Goal: Task Accomplishment & Management: Manage account settings

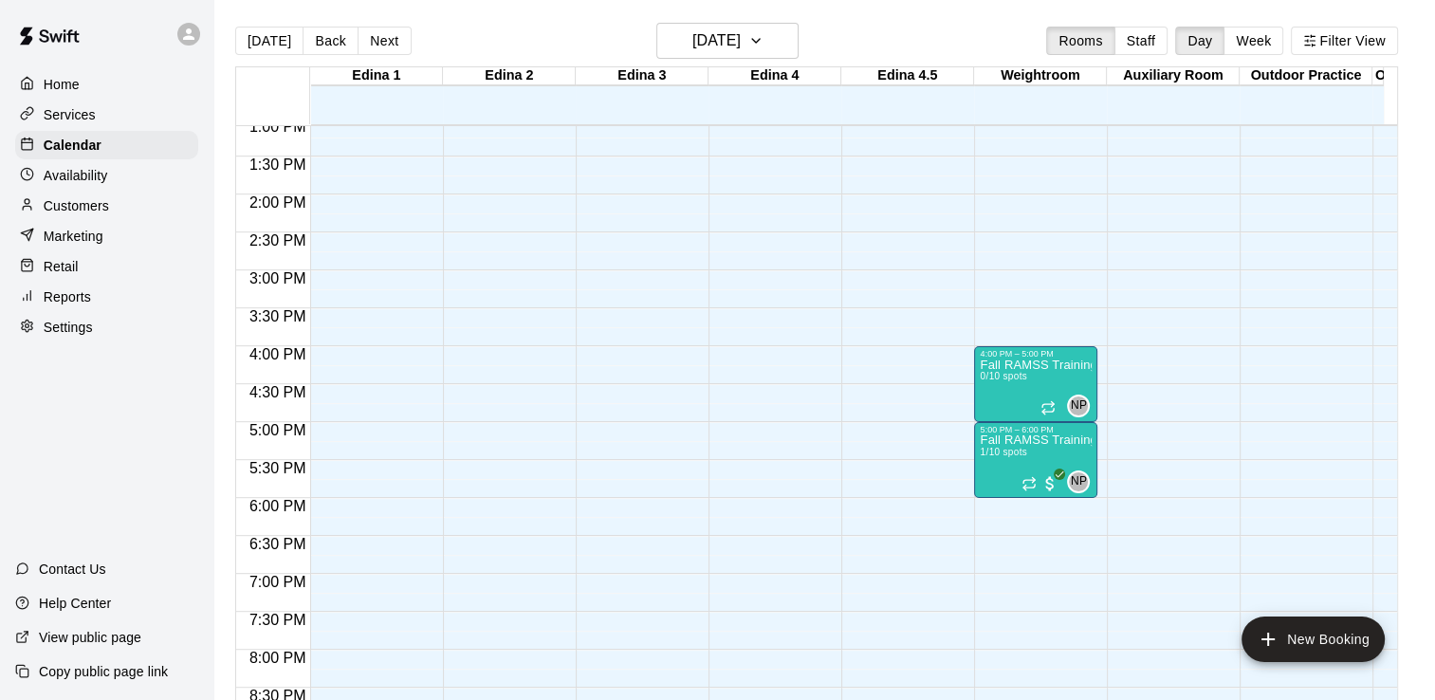
scroll to position [1007, 0]
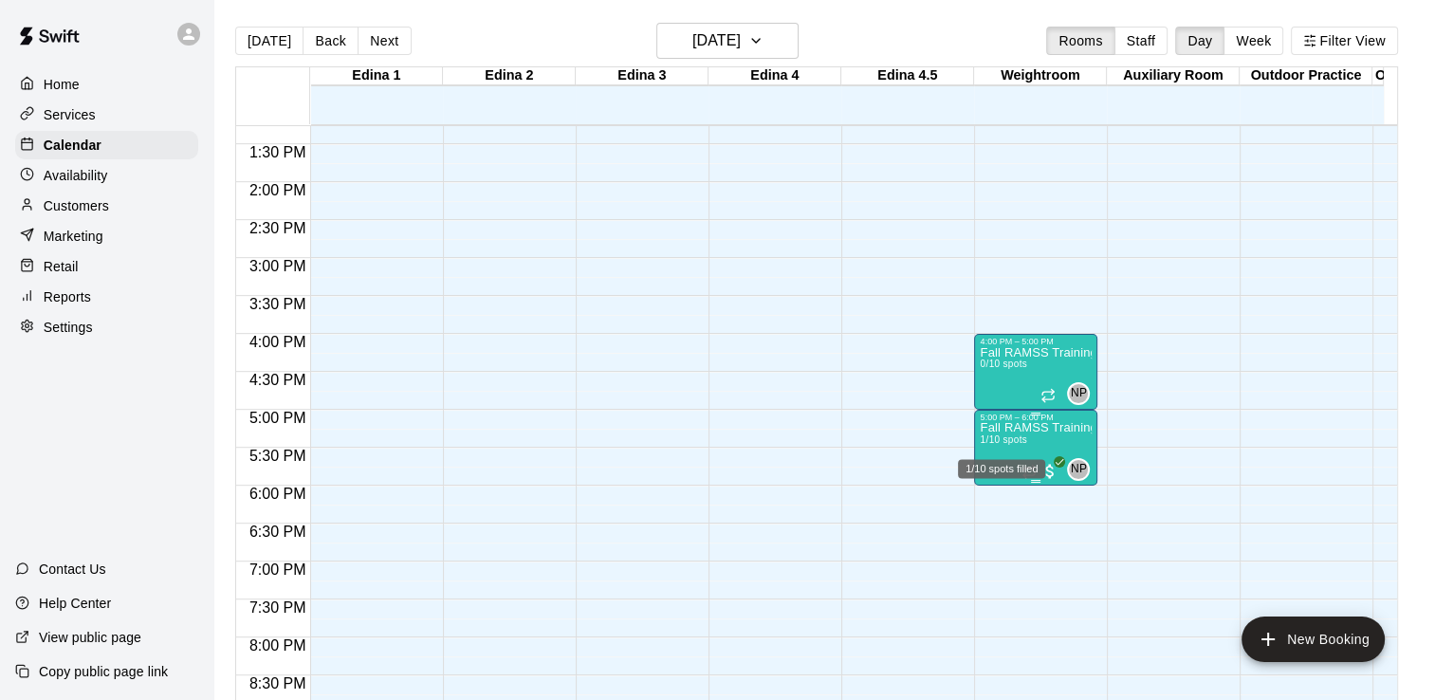
click at [996, 434] on span "1/10 spots" at bounding box center [1003, 439] width 46 height 10
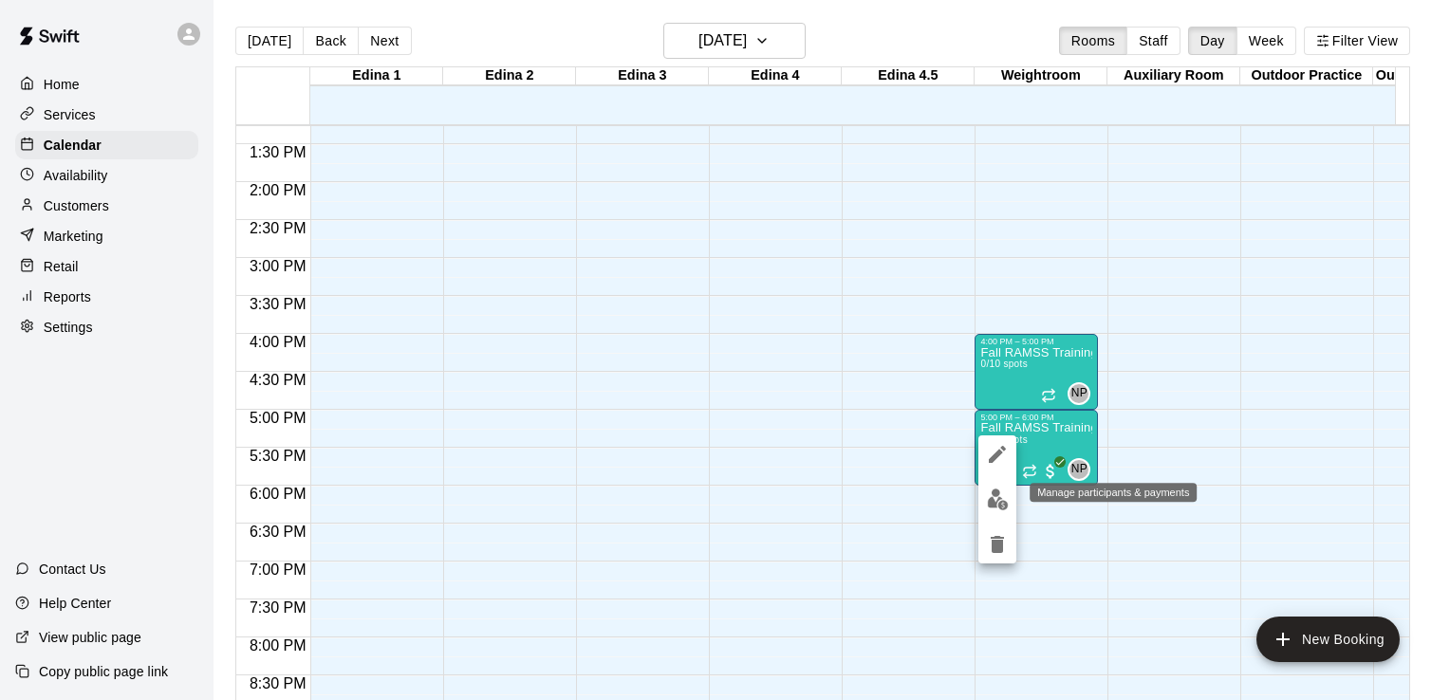
click at [998, 506] on img "edit" at bounding box center [998, 500] width 22 height 22
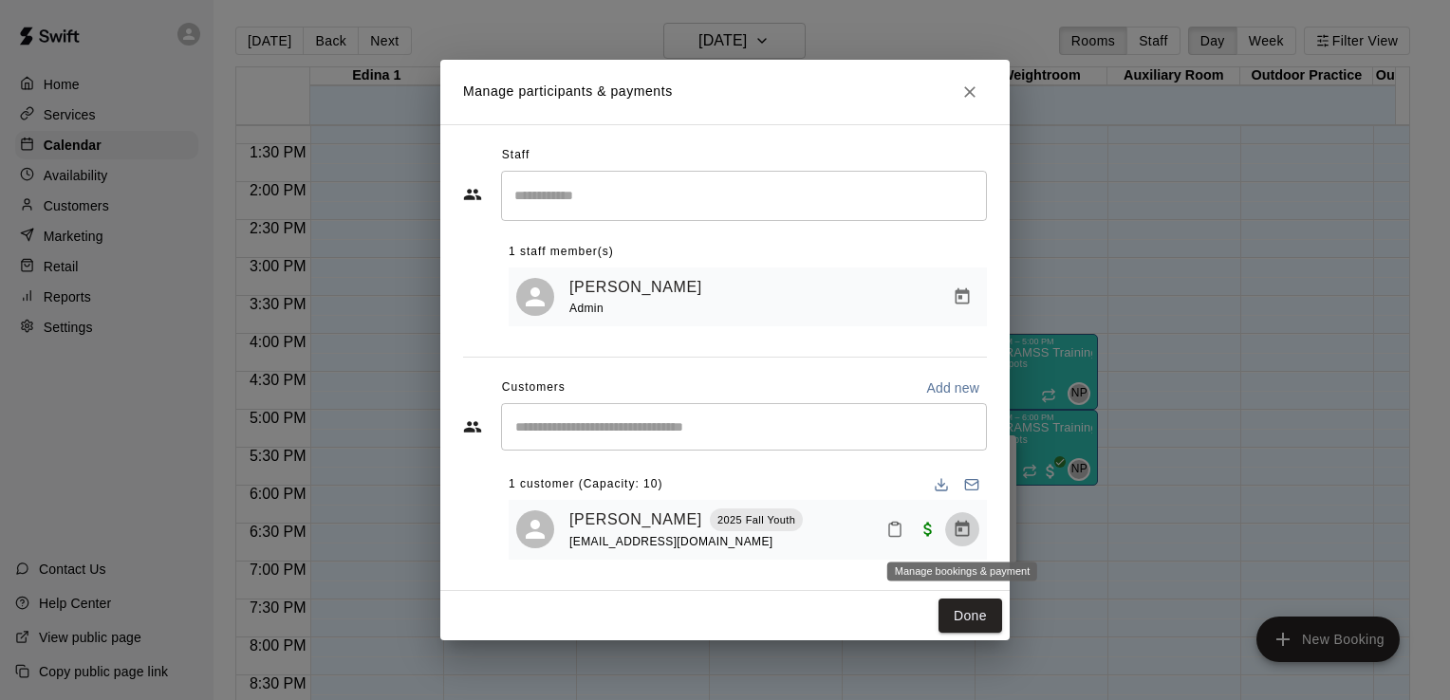
click at [966, 527] on icon "Manage bookings & payment" at bounding box center [962, 529] width 14 height 16
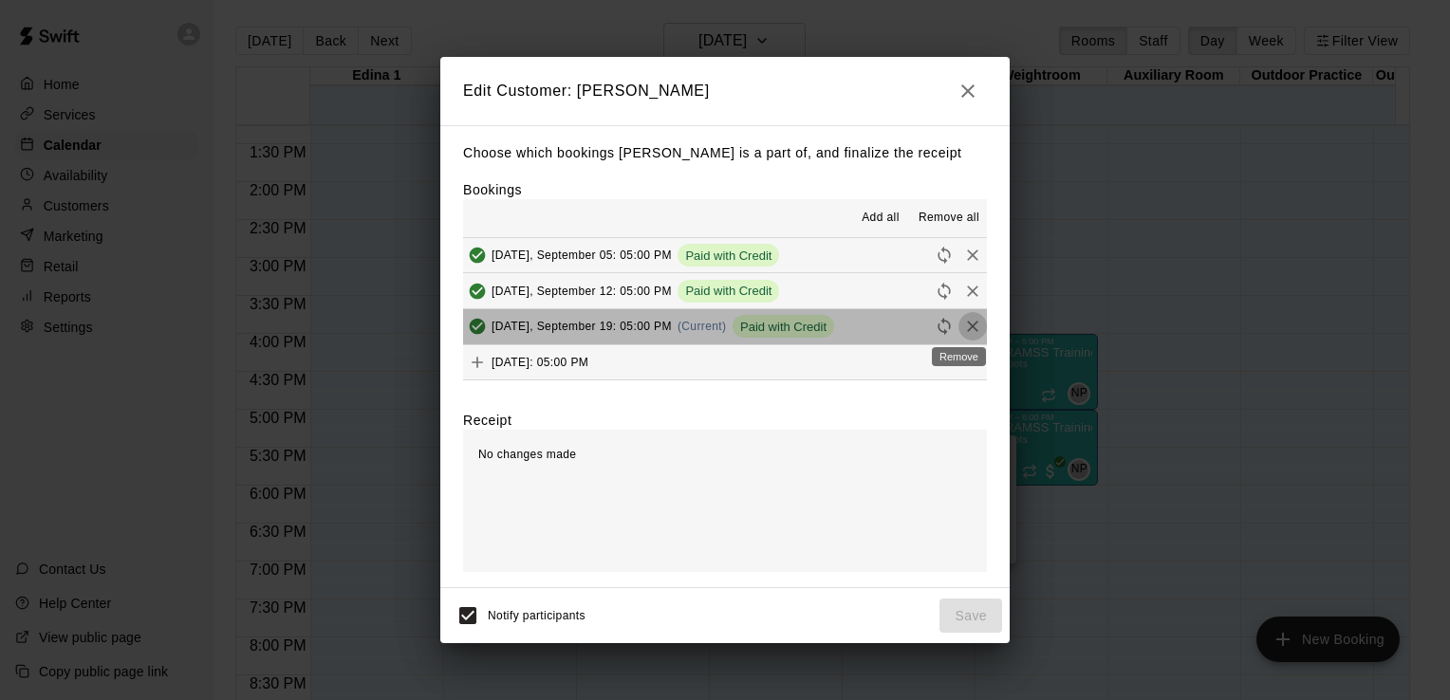
click at [963, 324] on icon "Remove" at bounding box center [972, 326] width 19 height 19
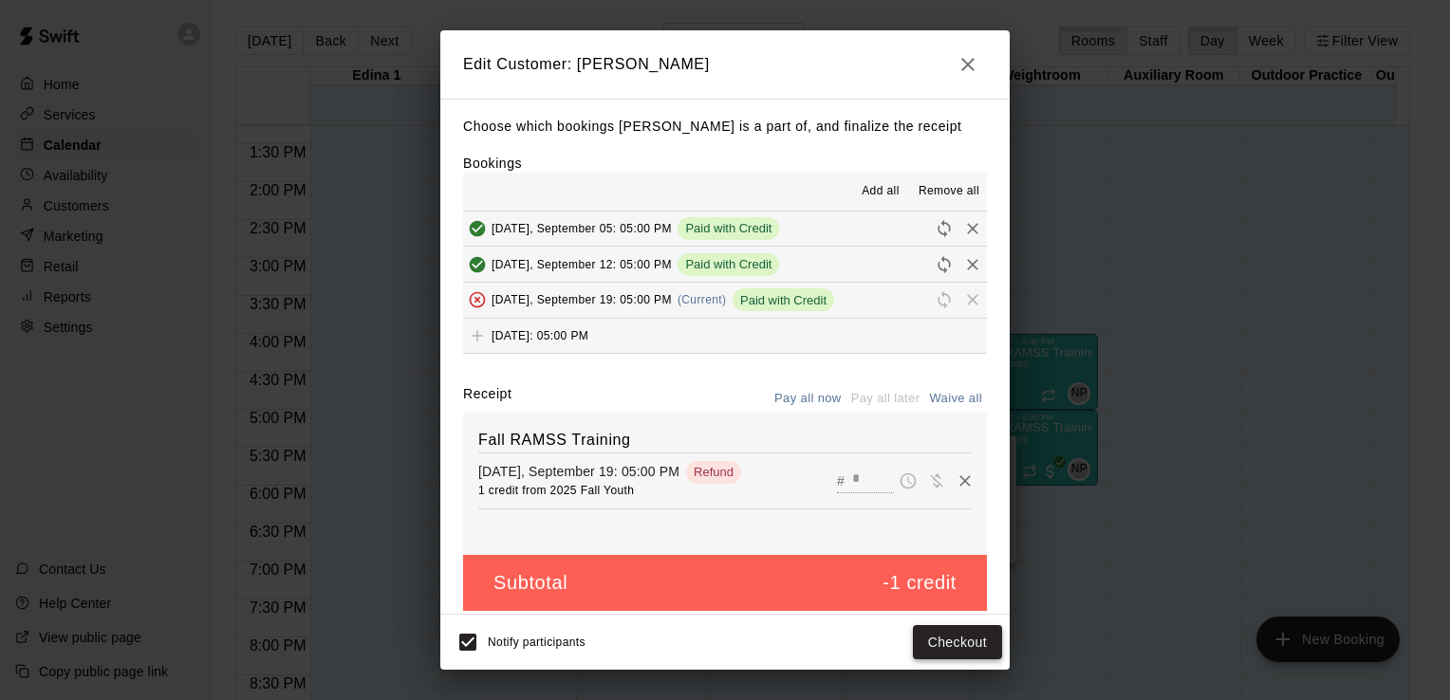
click at [970, 645] on button "Checkout" at bounding box center [957, 642] width 89 height 35
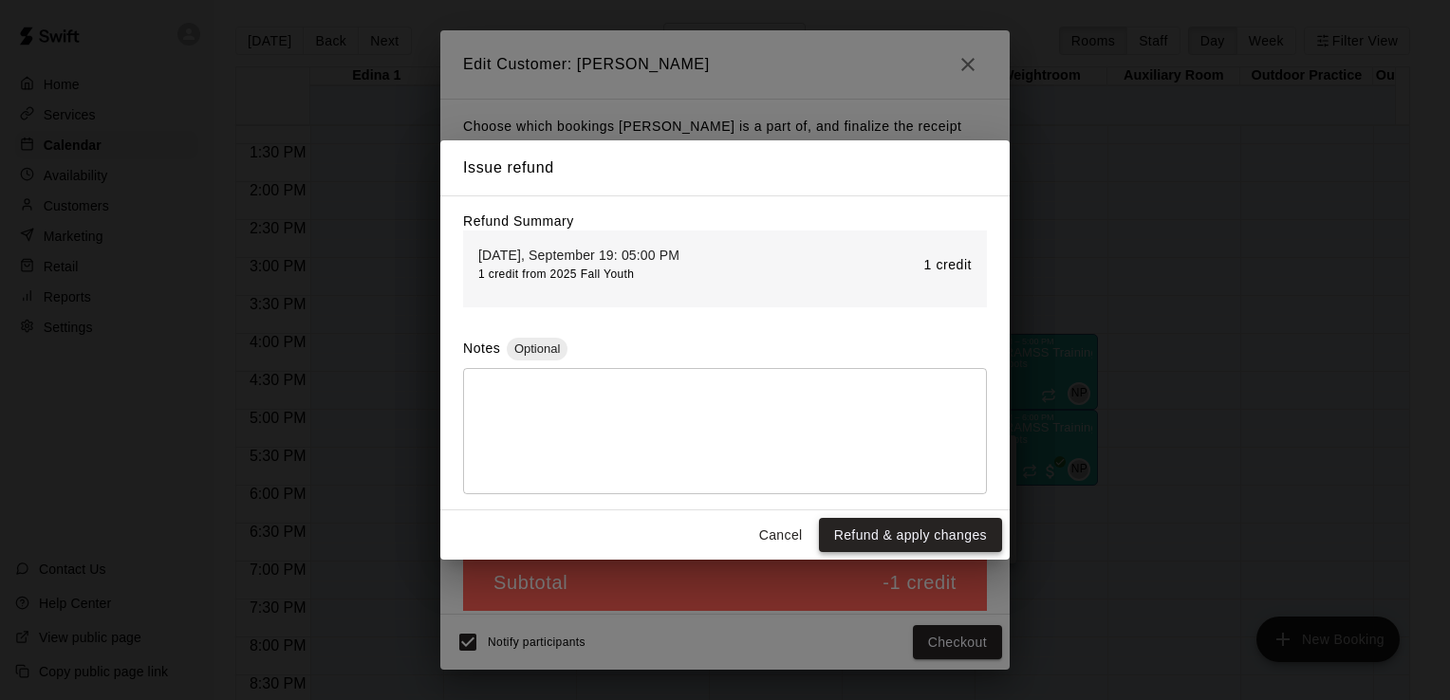
click at [917, 540] on button "Refund & apply changes" at bounding box center [910, 535] width 183 height 35
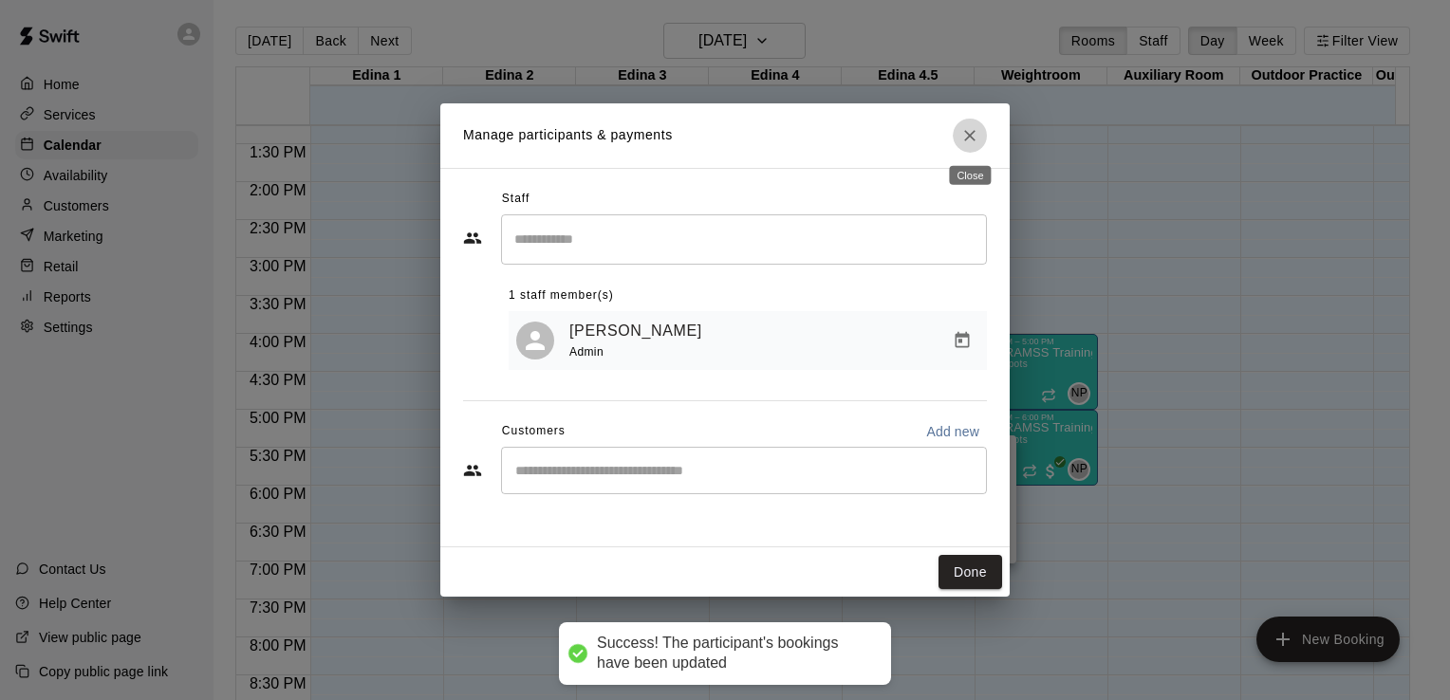
click at [967, 131] on icon "Close" at bounding box center [969, 135] width 19 height 19
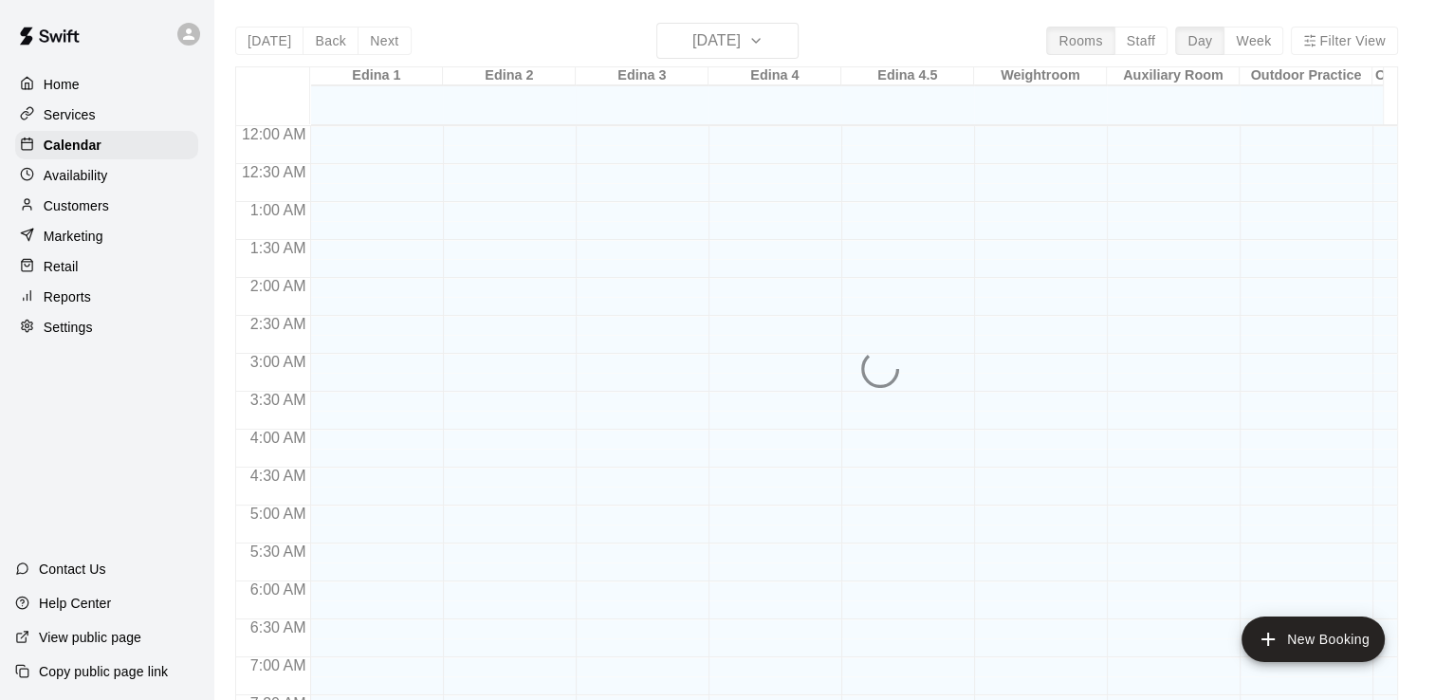
scroll to position [778, 0]
